Goal: Transaction & Acquisition: Purchase product/service

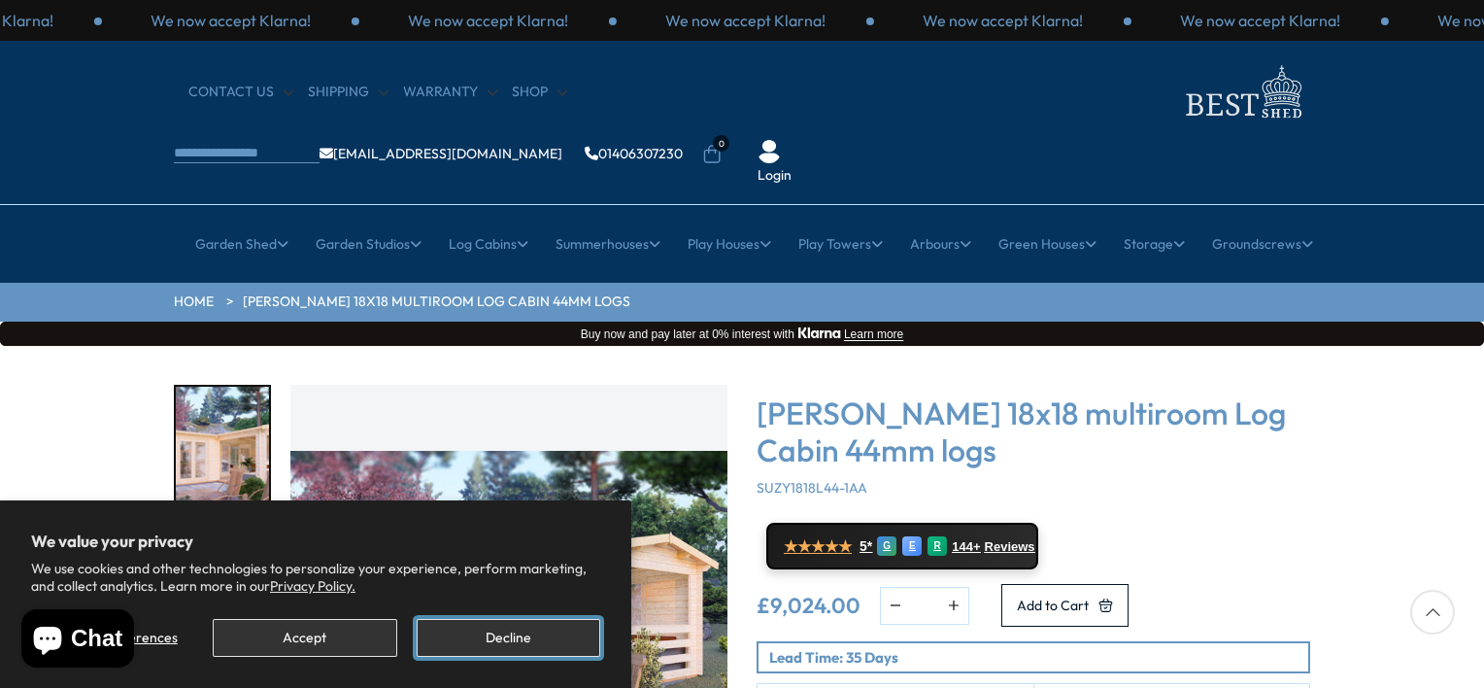
click at [534, 625] on button "Decline" at bounding box center [509, 638] width 184 height 38
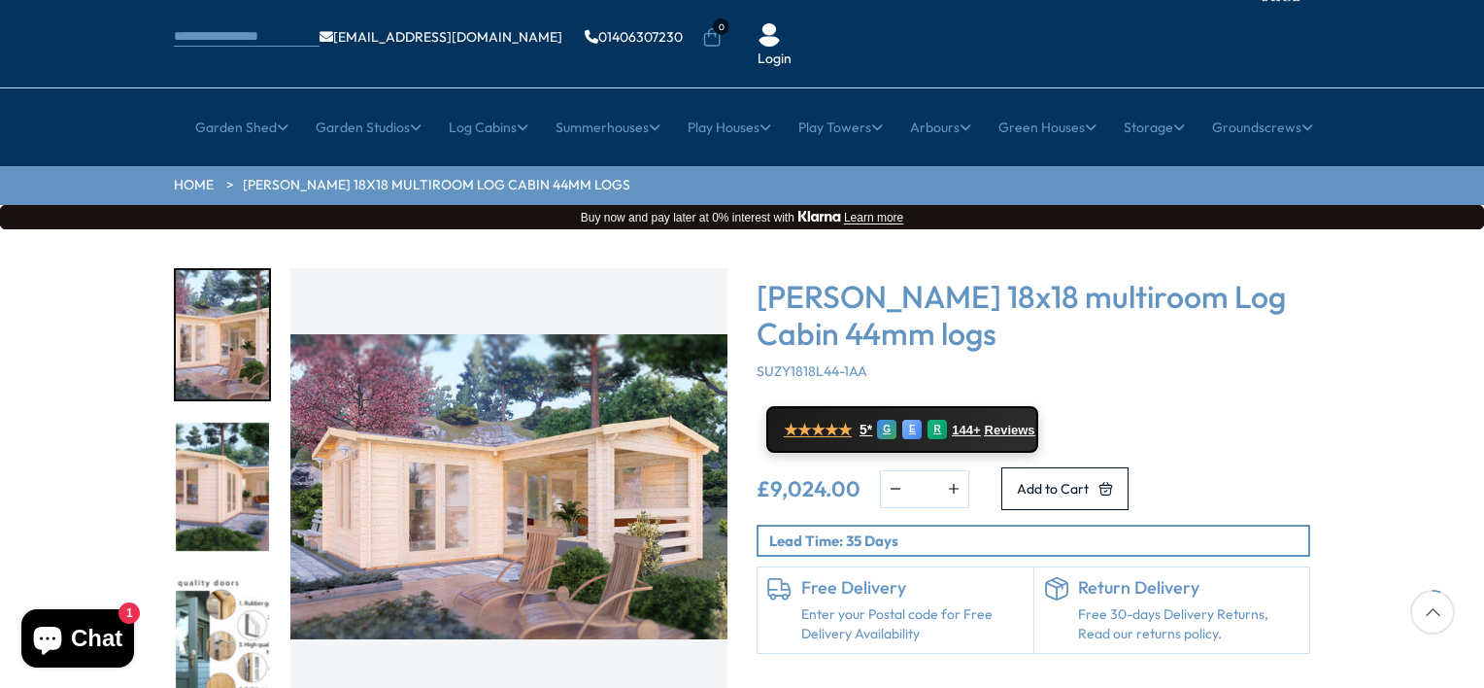
scroll to position [155, 0]
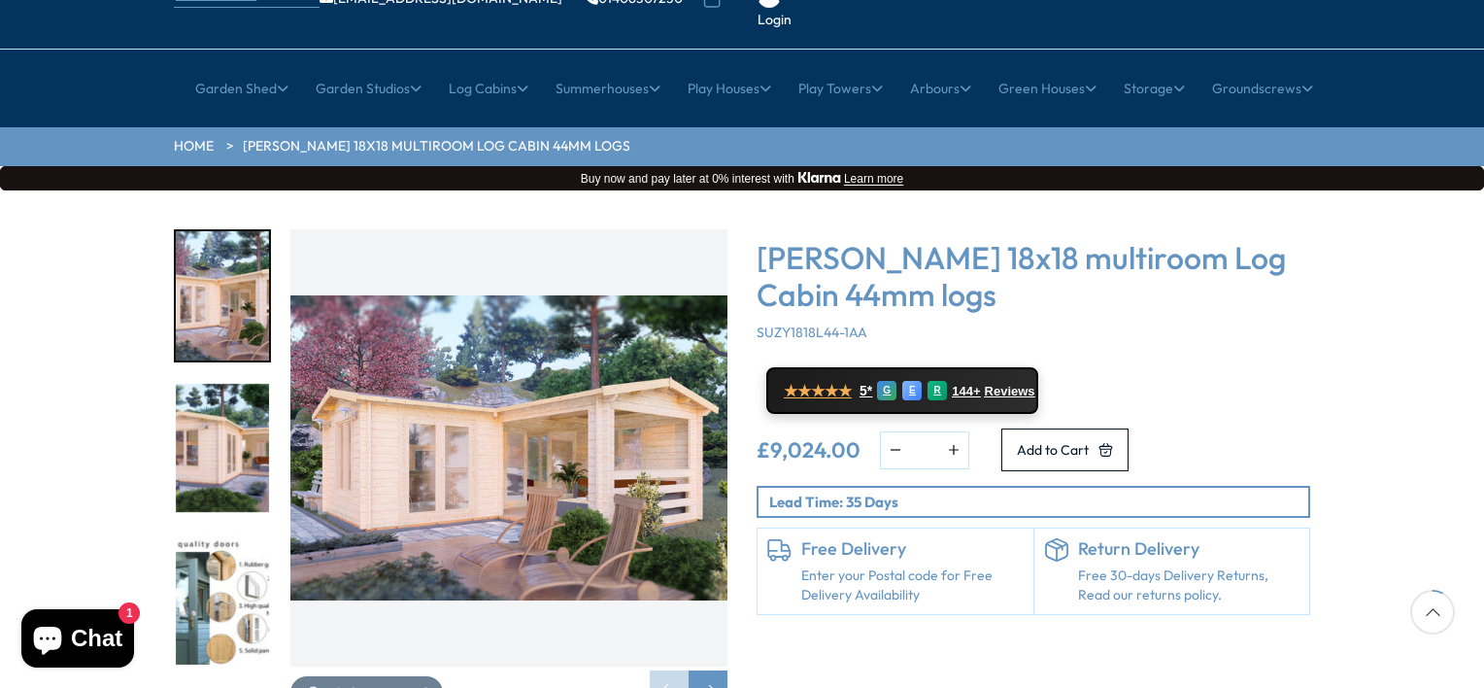
click at [225, 411] on img "2 / 7" at bounding box center [222, 448] width 93 height 129
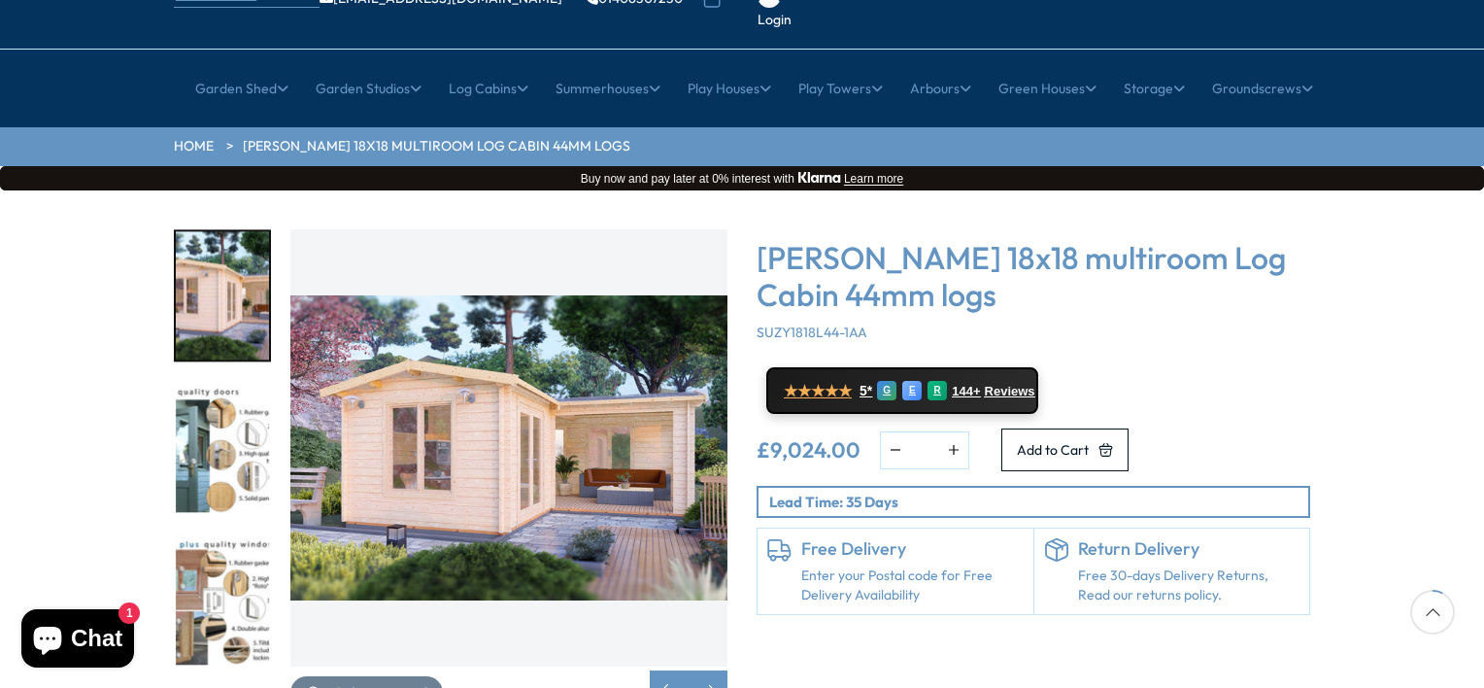
click at [219, 397] on img "3 / 7" at bounding box center [222, 448] width 93 height 129
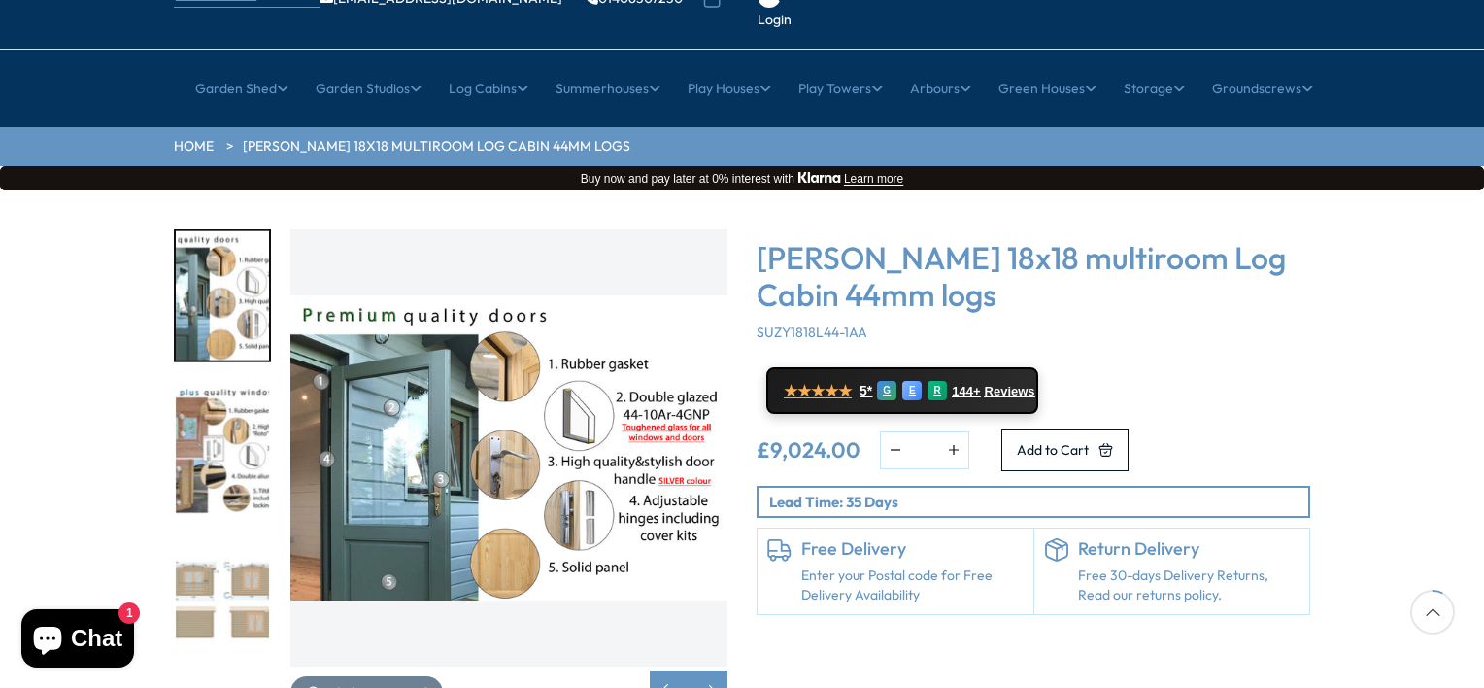
click at [207, 535] on img "5 / 7" at bounding box center [222, 599] width 93 height 129
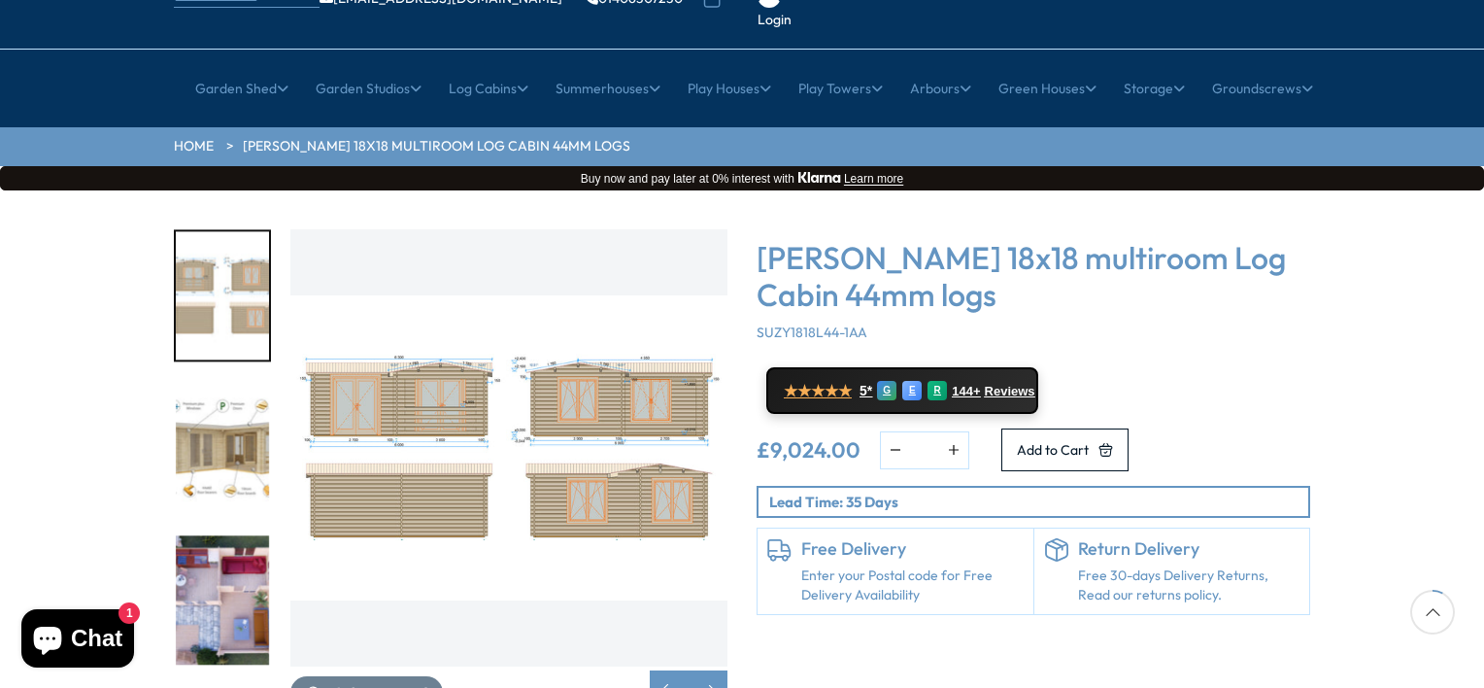
click at [436, 417] on img "5 / 7" at bounding box center [508, 447] width 437 height 437
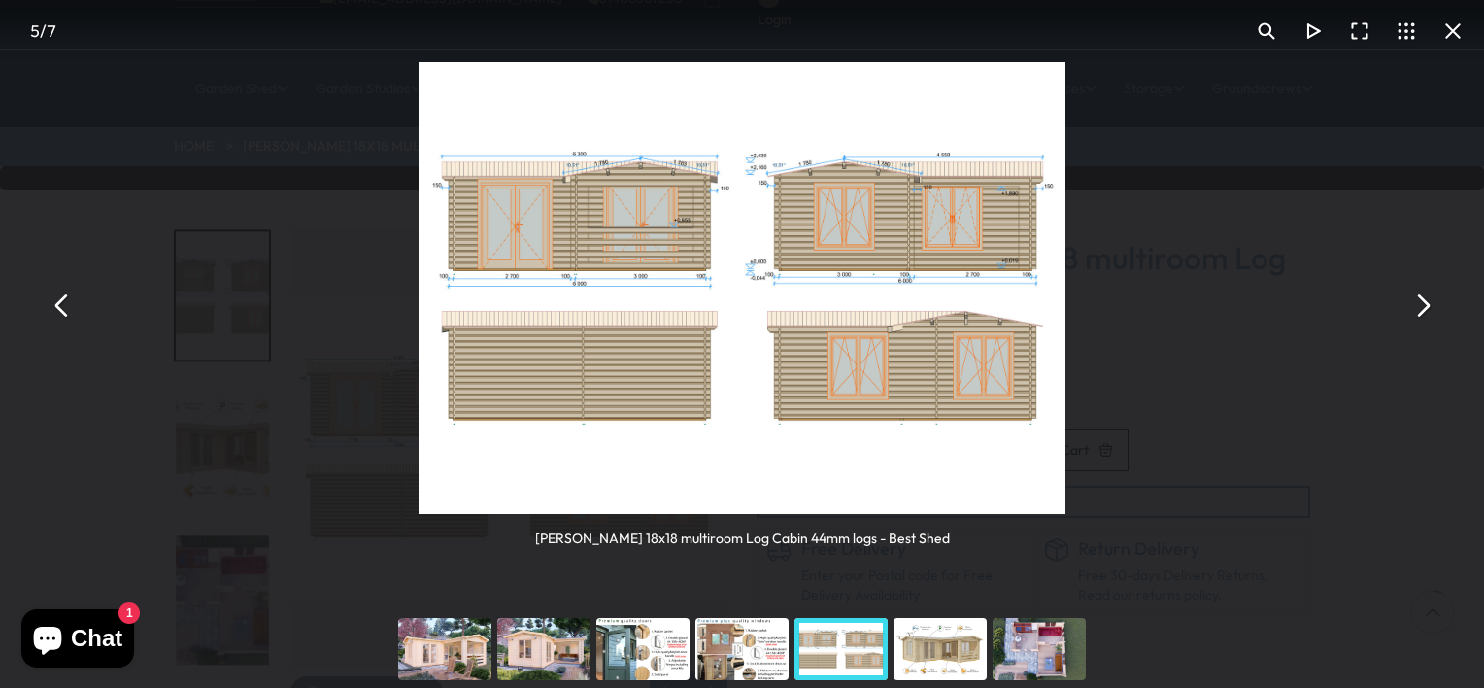
click at [658, 316] on img "You can close this modal content with the ESC key" at bounding box center [742, 288] width 647 height 452
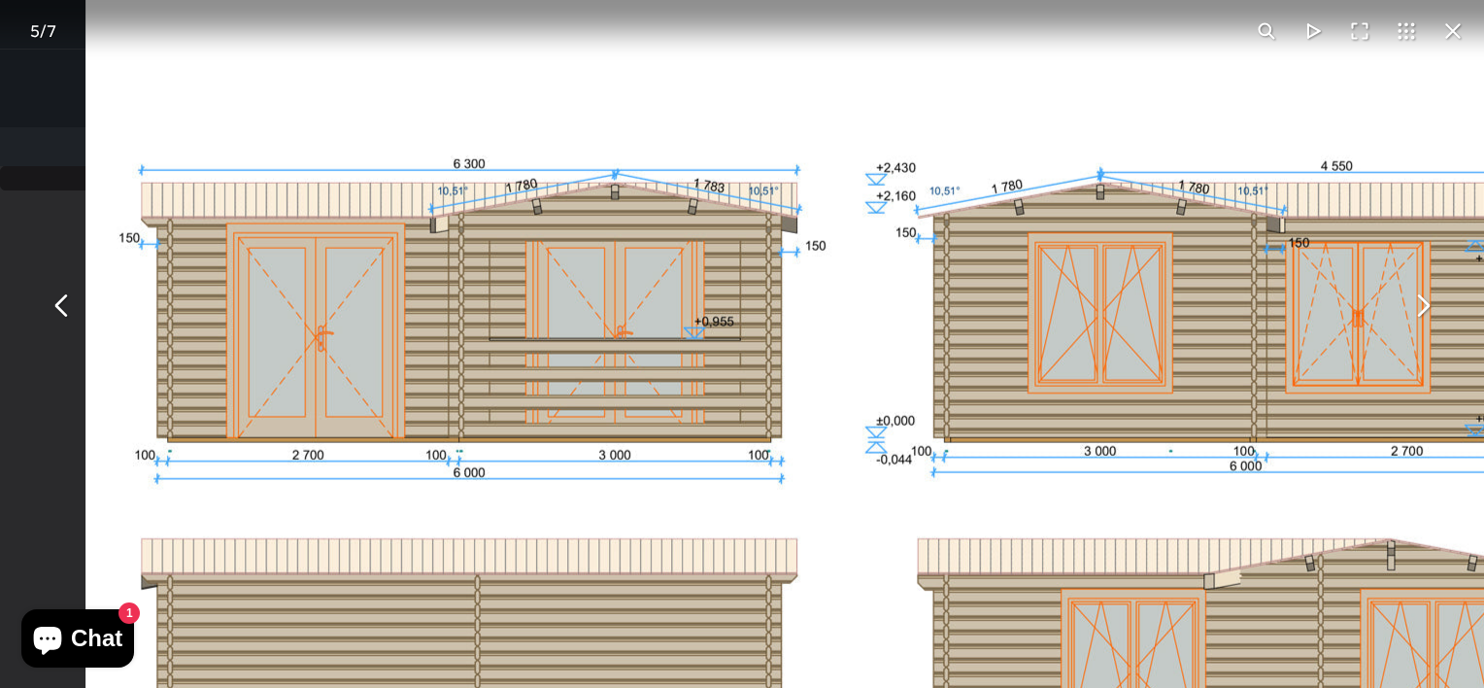
drag, startPoint x: 711, startPoint y: 171, endPoint x: 710, endPoint y: 405, distance: 234.0
click at [710, 405] on img "You can close this modal content with the ESC key" at bounding box center [856, 484] width 1542 height 1076
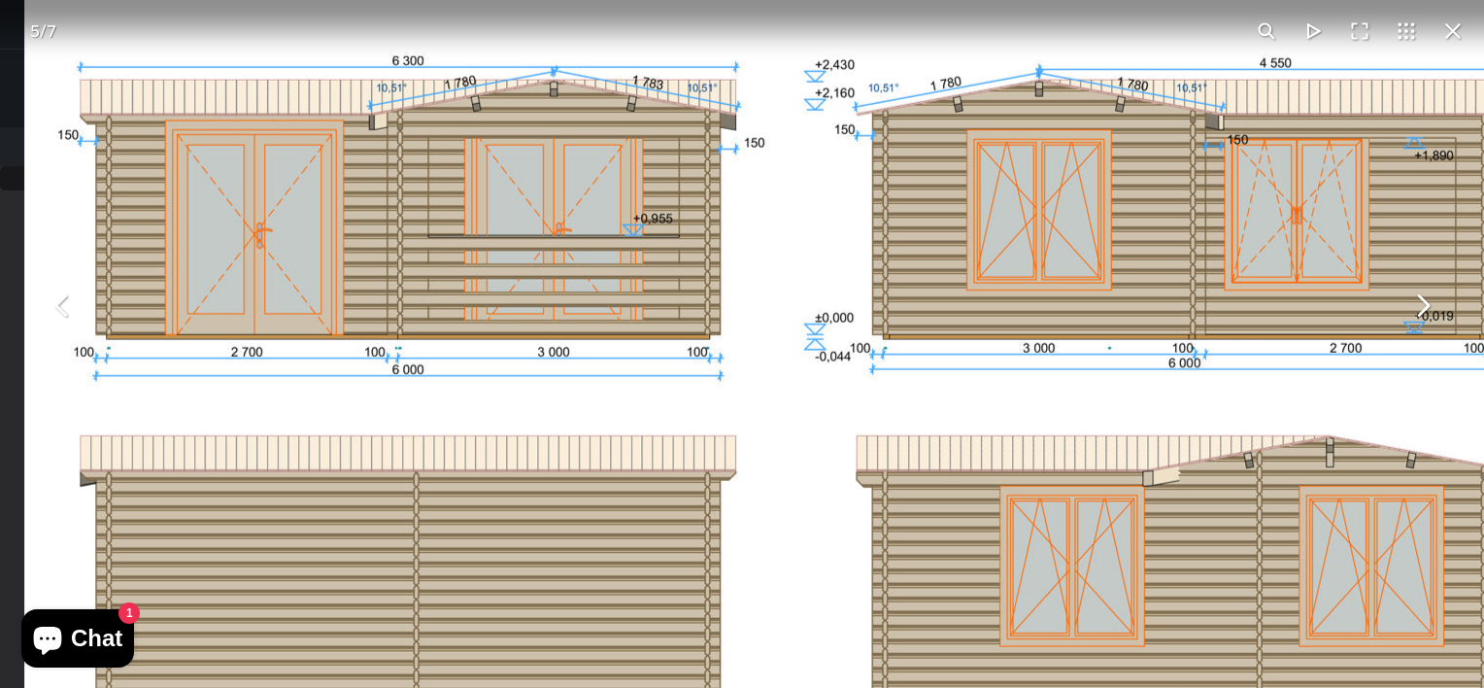
drag, startPoint x: 980, startPoint y: 334, endPoint x: 919, endPoint y: 231, distance: 119.7
click at [919, 231] on img "You can close this modal content with the ESC key" at bounding box center [795, 381] width 1542 height 1076
